Goal: Transaction & Acquisition: Purchase product/service

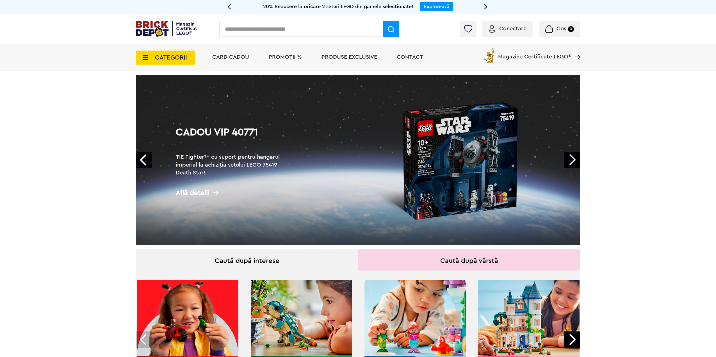
click at [574, 160] on link "Next" at bounding box center [572, 160] width 16 height 16
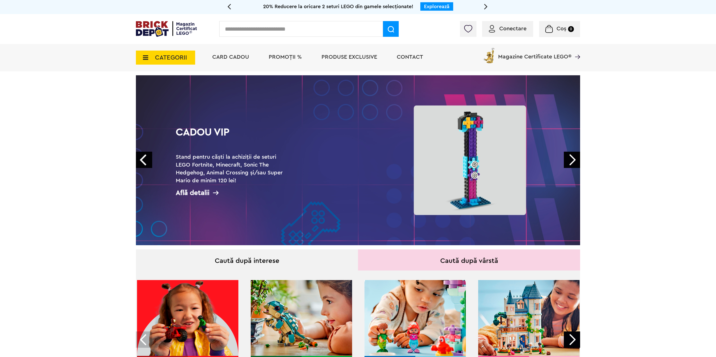
click at [574, 160] on link "Next" at bounding box center [572, 160] width 16 height 16
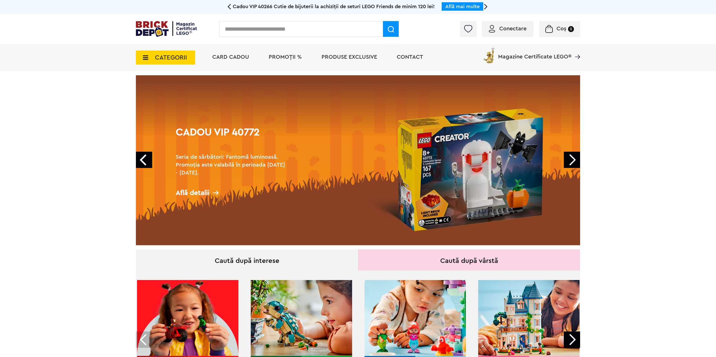
click at [574, 160] on link "Next" at bounding box center [572, 160] width 16 height 16
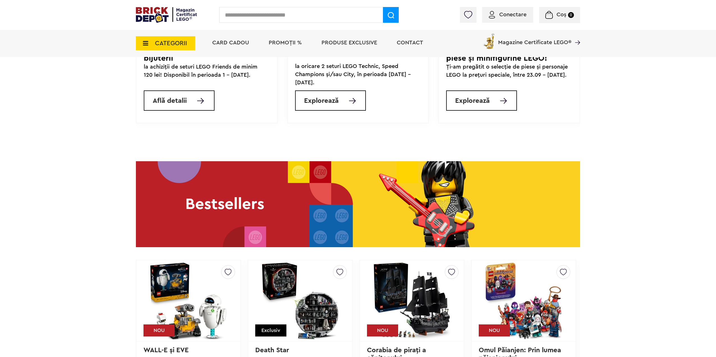
scroll to position [937, 0]
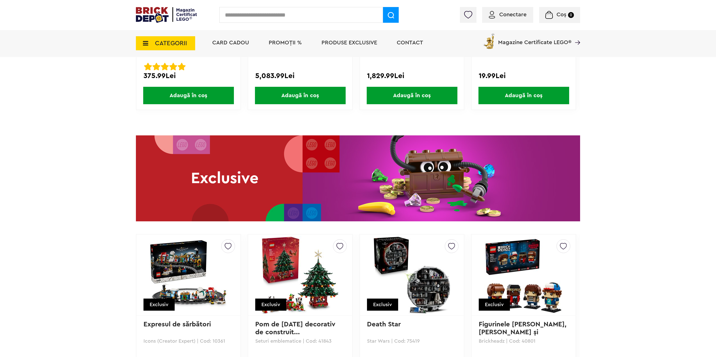
click at [316, 287] on img at bounding box center [300, 275] width 79 height 79
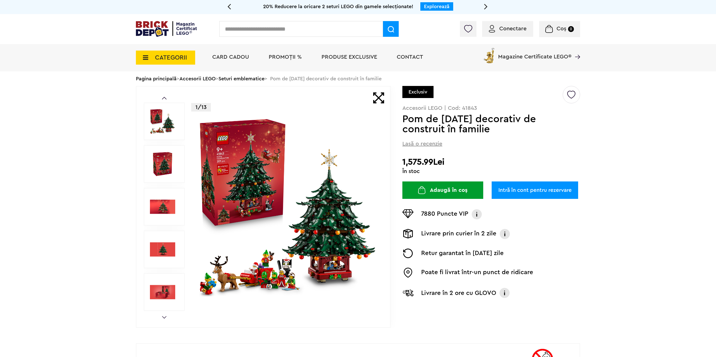
click at [166, 287] on img at bounding box center [162, 291] width 25 height 25
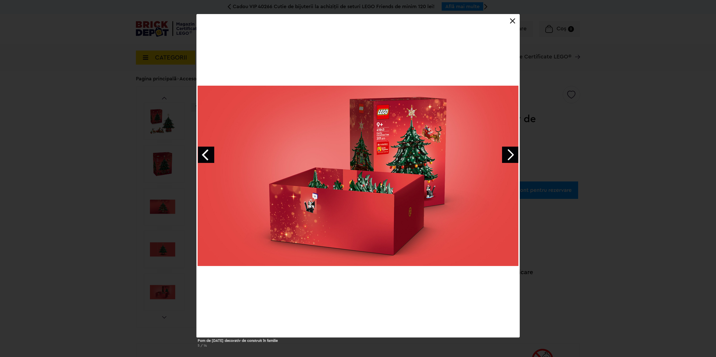
click at [512, 153] on link "Next image" at bounding box center [510, 155] width 16 height 16
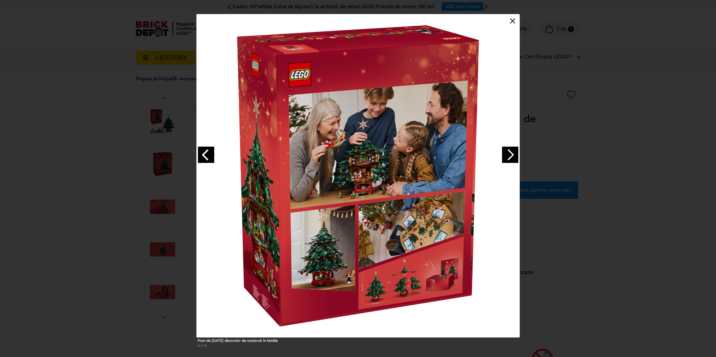
click at [512, 153] on link "Next image" at bounding box center [510, 155] width 16 height 16
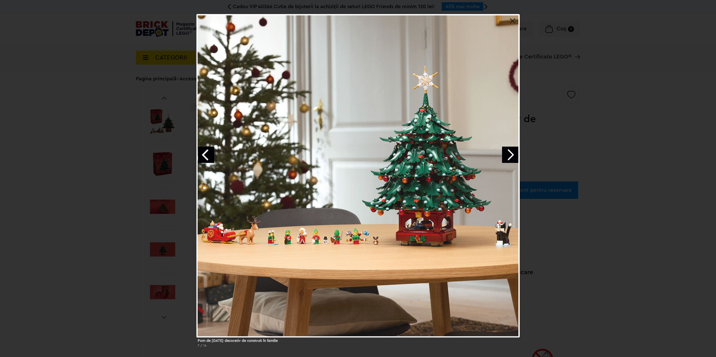
click at [512, 153] on link "Next image" at bounding box center [510, 155] width 16 height 16
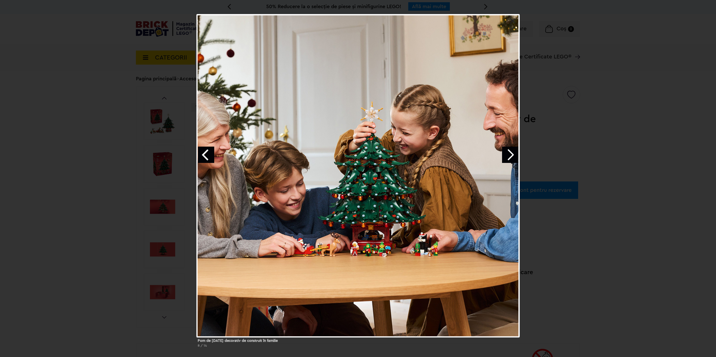
click at [513, 20] on link at bounding box center [513, 21] width 6 height 6
